Goal: Task Accomplishment & Management: Manage account settings

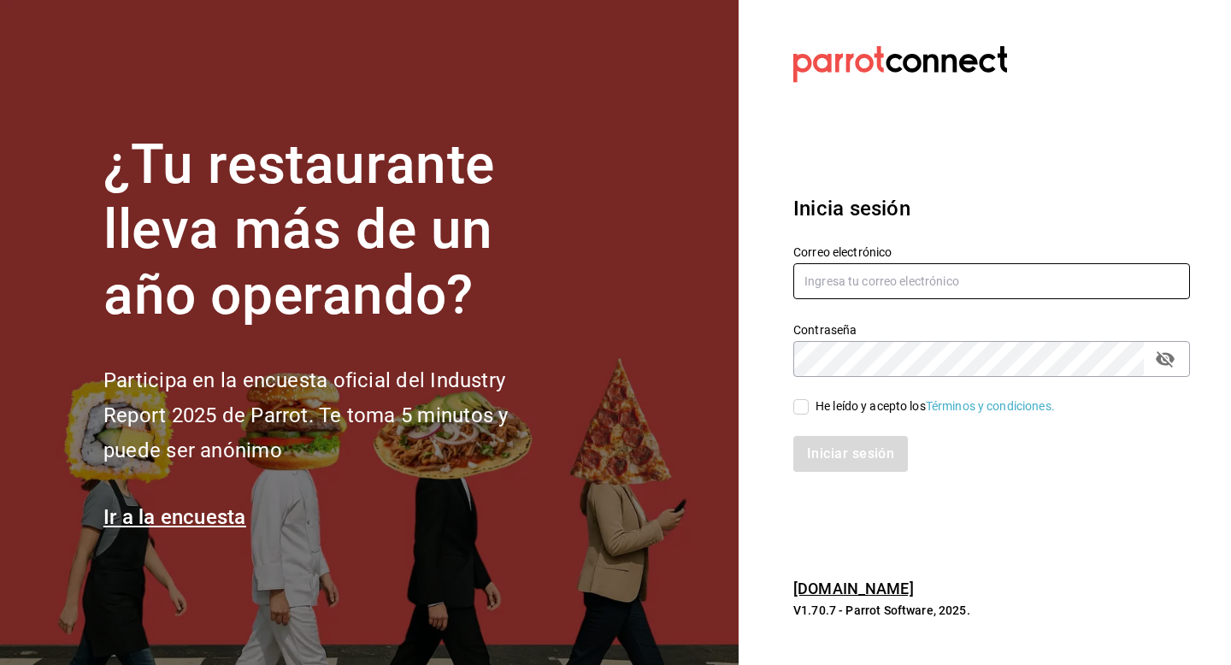
click at [1005, 290] on input "text" at bounding box center [991, 281] width 397 height 36
click at [875, 284] on input "text" at bounding box center [991, 281] width 397 height 36
type input "[EMAIL_ADDRESS][PERSON_NAME][DOMAIN_NAME]"
click at [816, 419] on div "Iniciar sesión" at bounding box center [981, 443] width 417 height 56
click at [799, 398] on label "He leído y acepto los Términos y condiciones." at bounding box center [924, 407] width 262 height 18
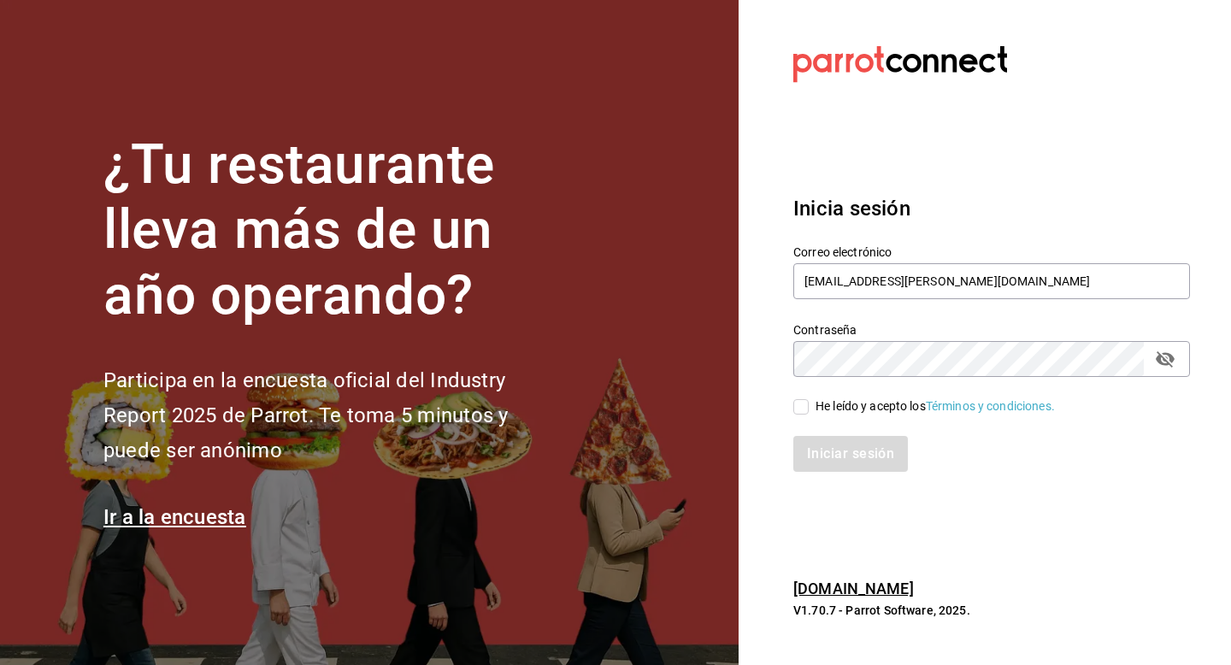
click at [799, 399] on input "He leído y acepto los Términos y condiciones." at bounding box center [800, 406] width 15 height 15
checkbox input "true"
click at [835, 443] on button "Iniciar sesión" at bounding box center [851, 454] width 116 height 36
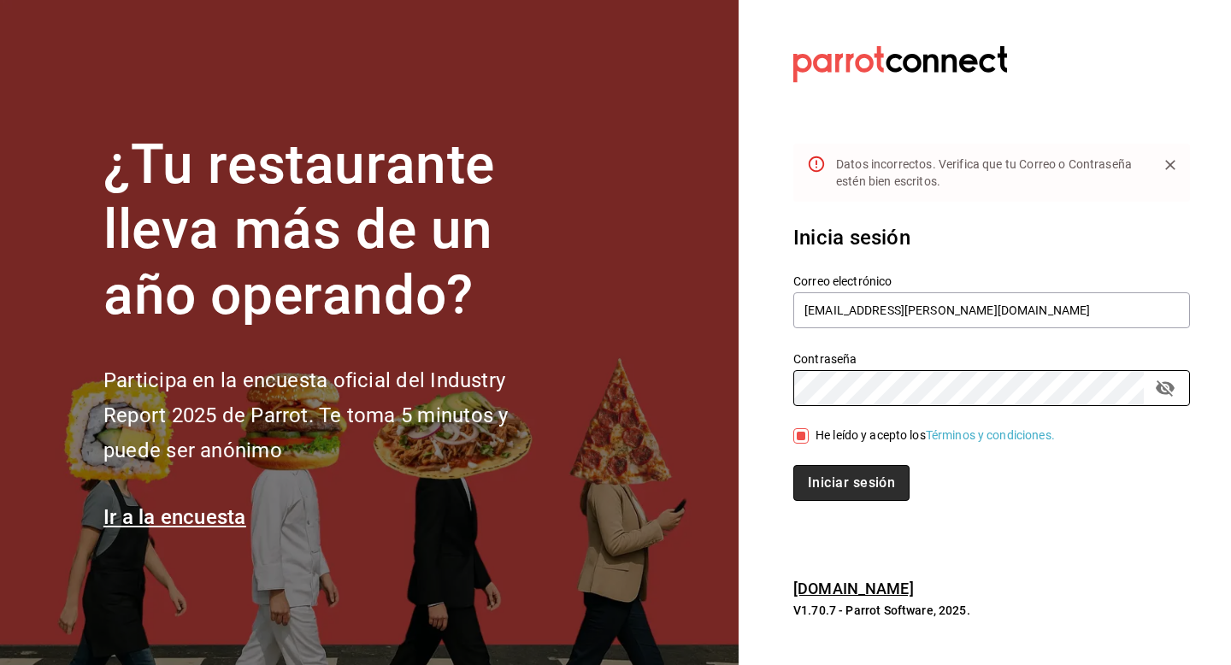
click at [869, 483] on button "Iniciar sesión" at bounding box center [851, 483] width 116 height 36
click at [822, 481] on button "Iniciar sesión" at bounding box center [851, 483] width 116 height 36
click at [834, 492] on button "Iniciar sesión" at bounding box center [851, 483] width 116 height 36
click at [1170, 386] on icon "passwordField" at bounding box center [1165, 388] width 19 height 16
click at [863, 479] on button "Iniciar sesión" at bounding box center [851, 483] width 116 height 36
